Goal: Task Accomplishment & Management: Manage account settings

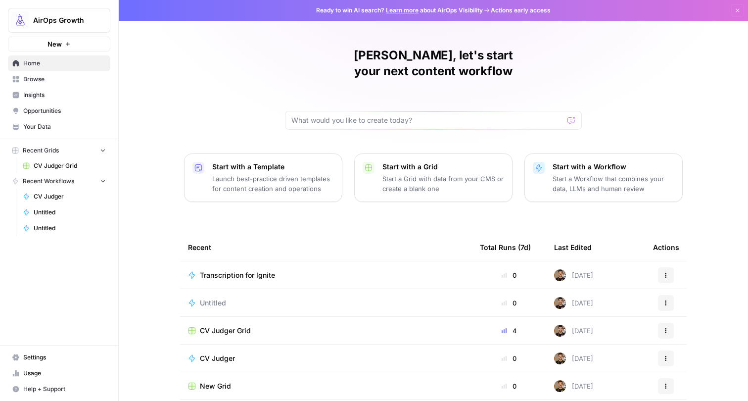
click at [67, 17] on span "AirOps Growth" at bounding box center [63, 20] width 60 height 10
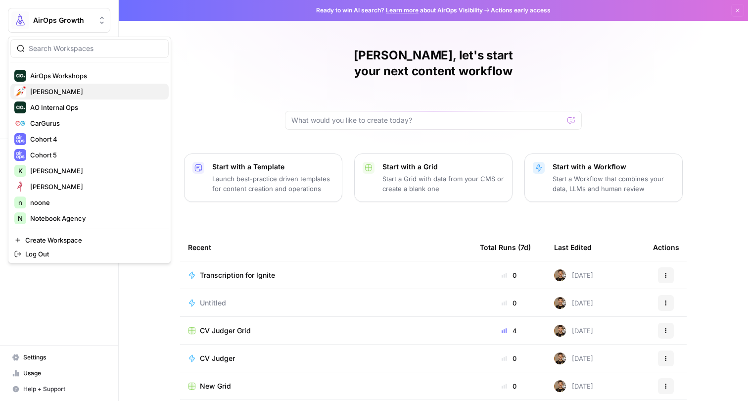
scroll to position [100, 0]
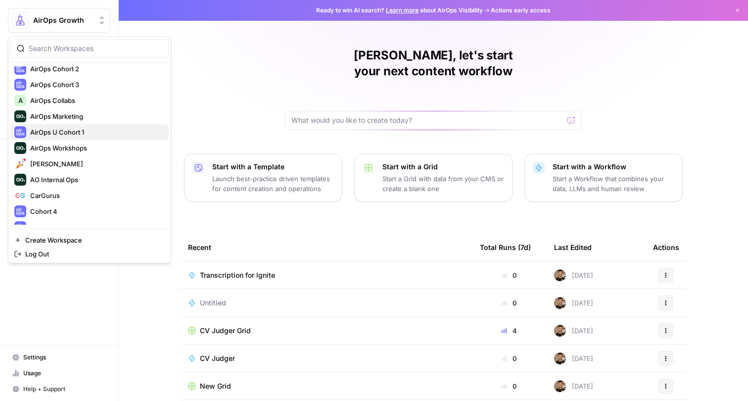
click at [50, 128] on span "AirOps U Cohort 1" at bounding box center [95, 132] width 131 height 10
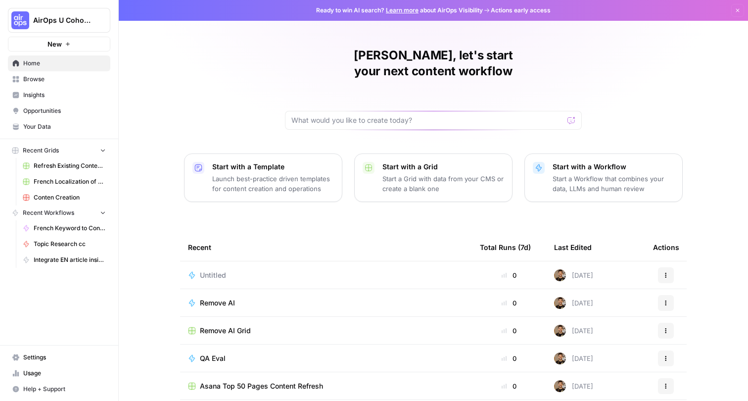
click at [37, 356] on span "Settings" at bounding box center [64, 357] width 83 height 9
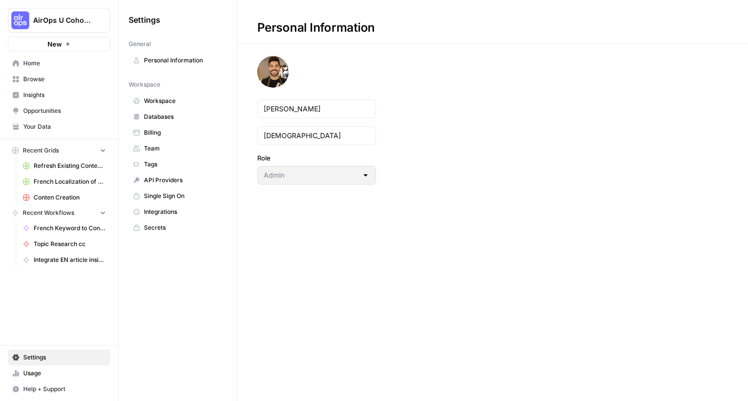
click at [165, 118] on span "Databases" at bounding box center [183, 116] width 79 height 9
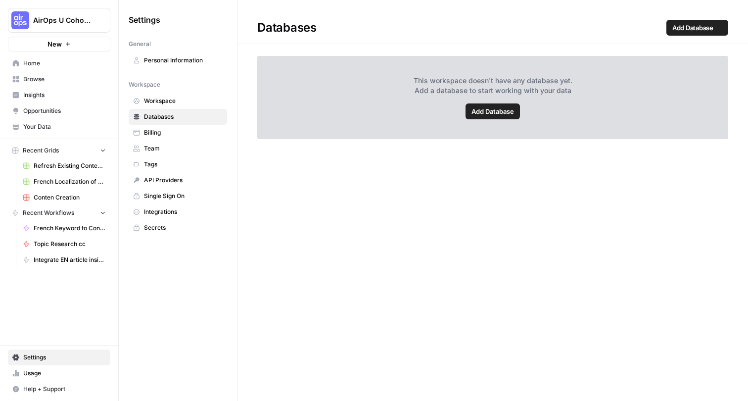
click at [163, 127] on link "Billing" at bounding box center [178, 133] width 98 height 16
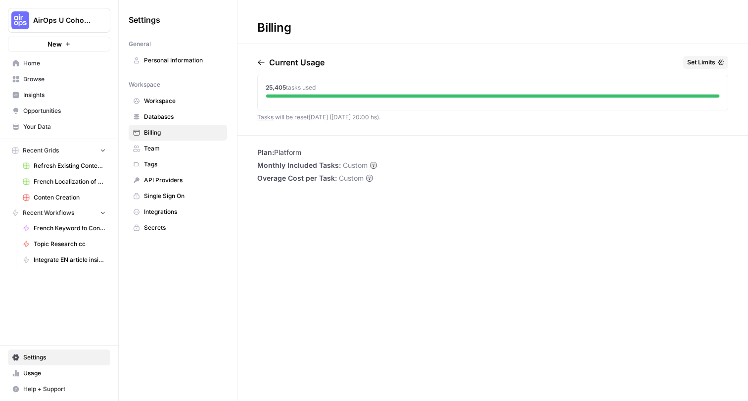
click at [160, 100] on span "Workspace" at bounding box center [183, 100] width 79 height 9
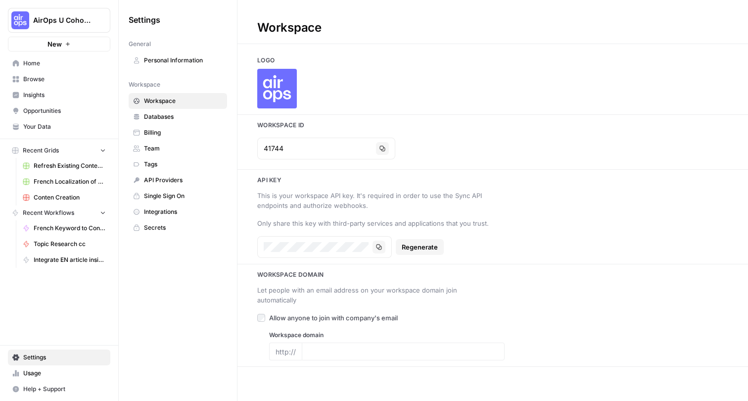
click at [165, 145] on span "Team" at bounding box center [183, 148] width 79 height 9
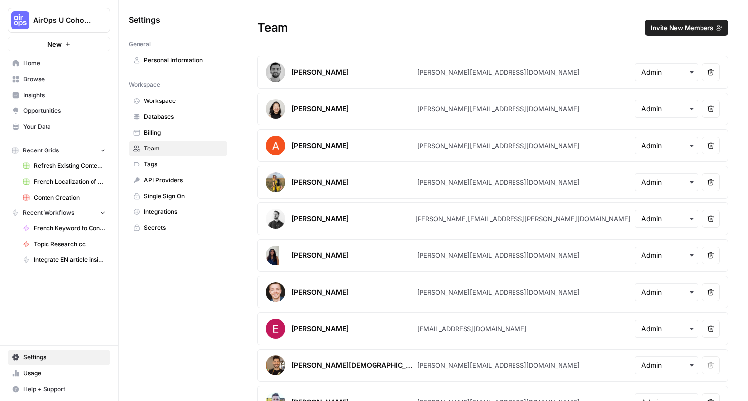
scroll to position [12, 0]
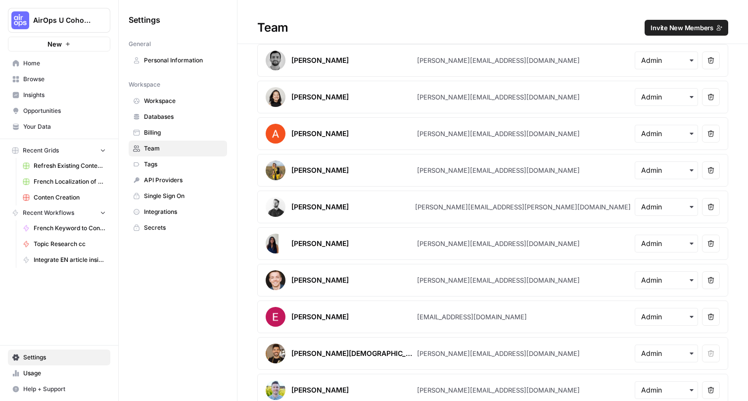
click at [686, 35] on button "Invite New Members" at bounding box center [687, 28] width 84 height 16
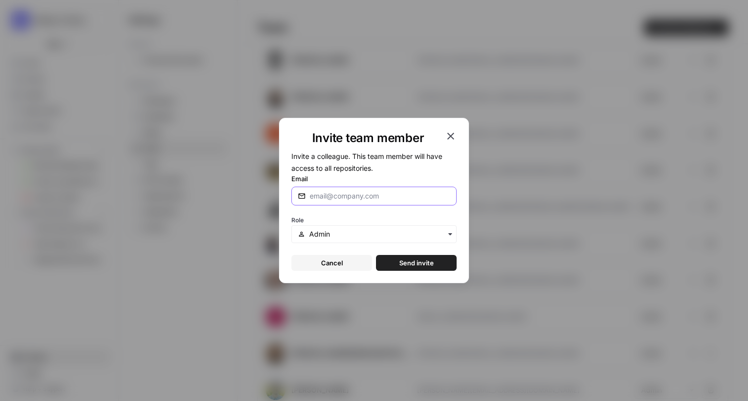
click at [324, 197] on input "Email" at bounding box center [380, 196] width 140 height 10
paste input "mailto:alec.phillips@zoominfo.com"
click at [292, 237] on div "button" at bounding box center [373, 234] width 165 height 18
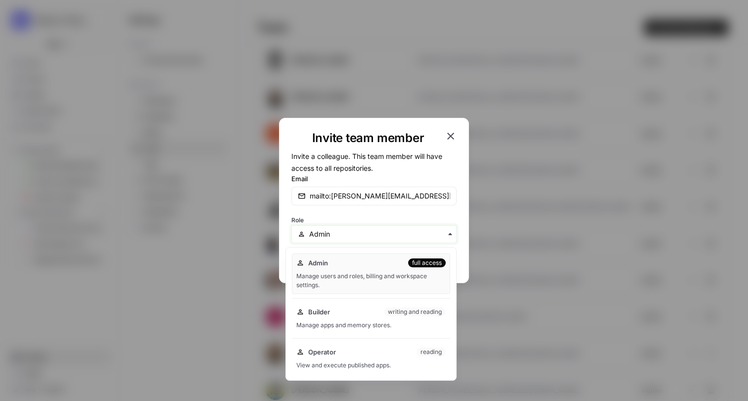
click at [331, 237] on input "text" at bounding box center [379, 234] width 141 height 10
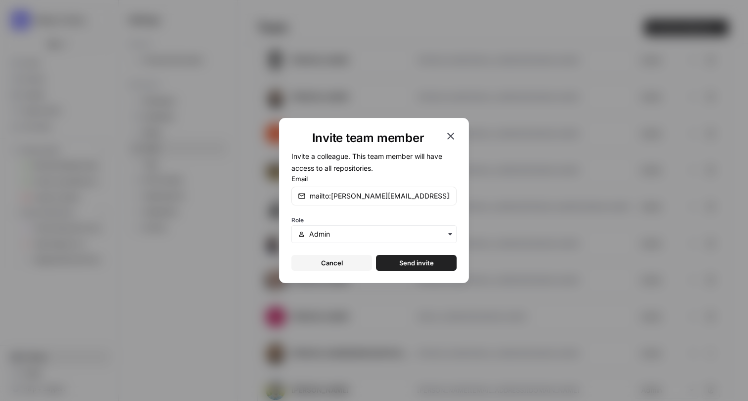
click at [342, 229] on div "button" at bounding box center [373, 234] width 165 height 18
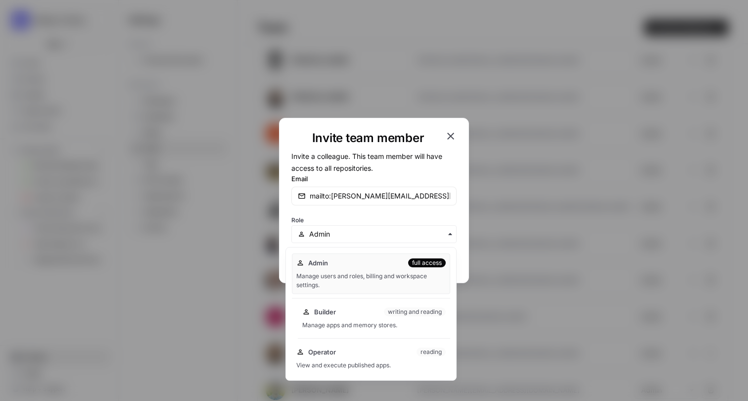
click at [330, 309] on span "Builder" at bounding box center [325, 312] width 22 height 10
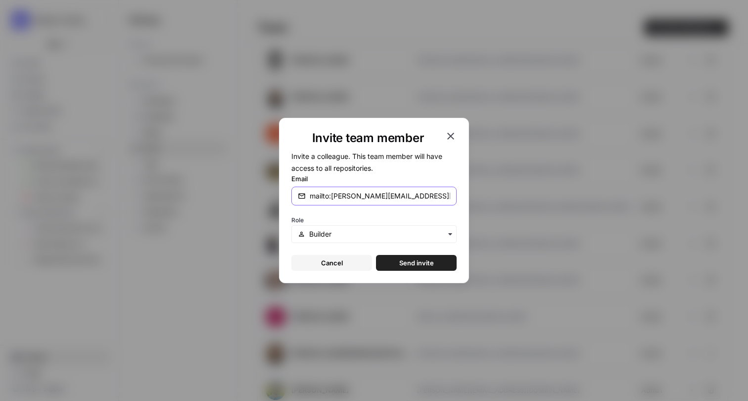
click at [331, 197] on input "mailto:alec.phillips@zoominfo.com" at bounding box center [380, 196] width 140 height 10
type input "alec.phillips@zoominfo.com"
click at [405, 256] on button "Send invite" at bounding box center [416, 263] width 81 height 16
